Goal: Use online tool/utility: Utilize a website feature to perform a specific function

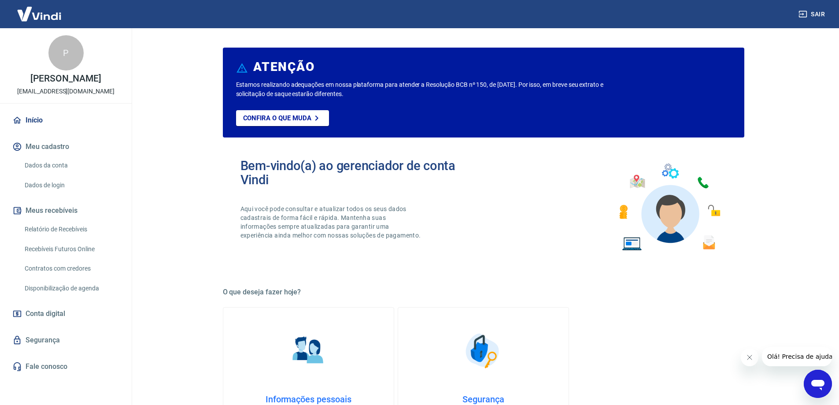
click at [89, 247] on link "Recebíveis Futuros Online" at bounding box center [71, 249] width 100 height 18
click at [90, 250] on link "Recebíveis Futuros Online" at bounding box center [71, 249] width 100 height 18
click at [95, 249] on link "Recebíveis Futuros Online" at bounding box center [71, 249] width 100 height 18
click at [78, 248] on link "Recebíveis Futuros Online" at bounding box center [71, 249] width 100 height 18
